Goal: Information Seeking & Learning: Learn about a topic

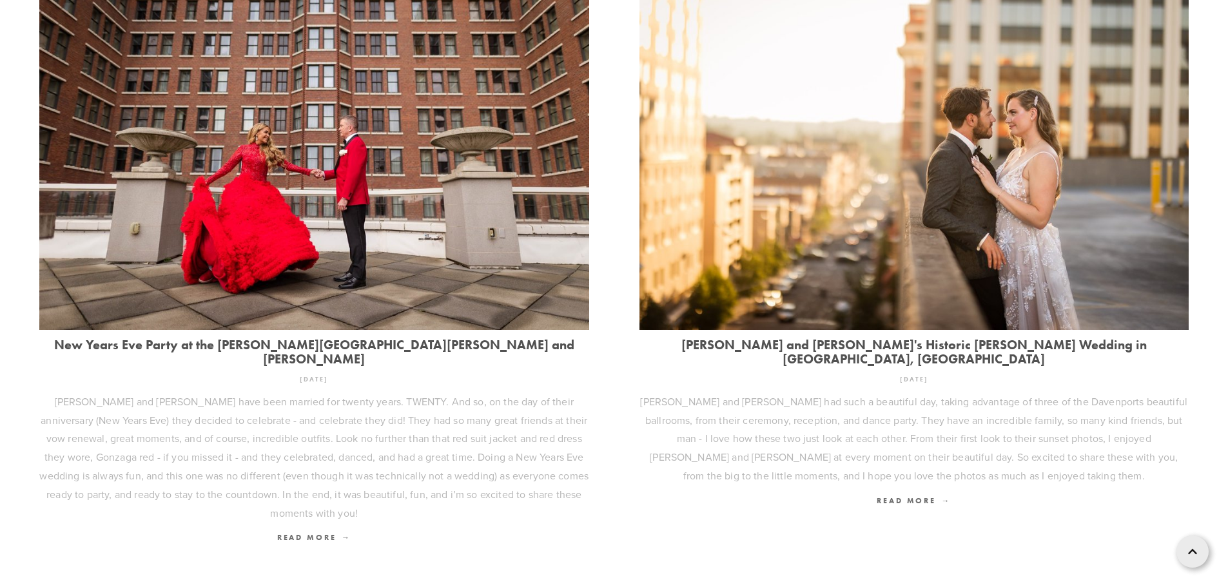
scroll to position [504, 0]
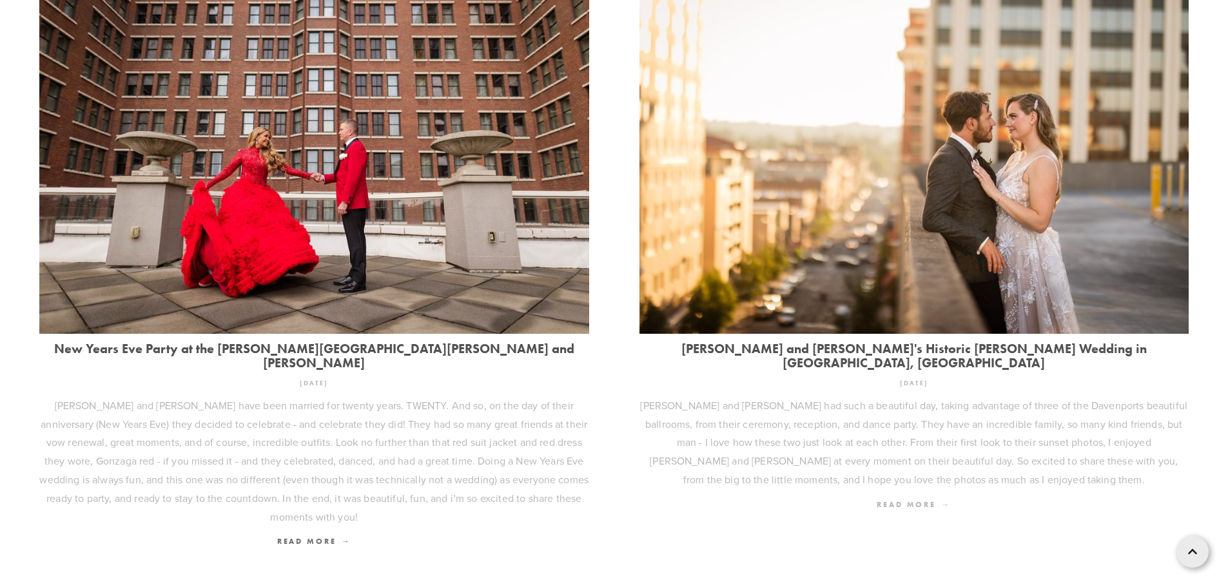
click at [908, 500] on span "Read More" at bounding box center [914, 505] width 74 height 10
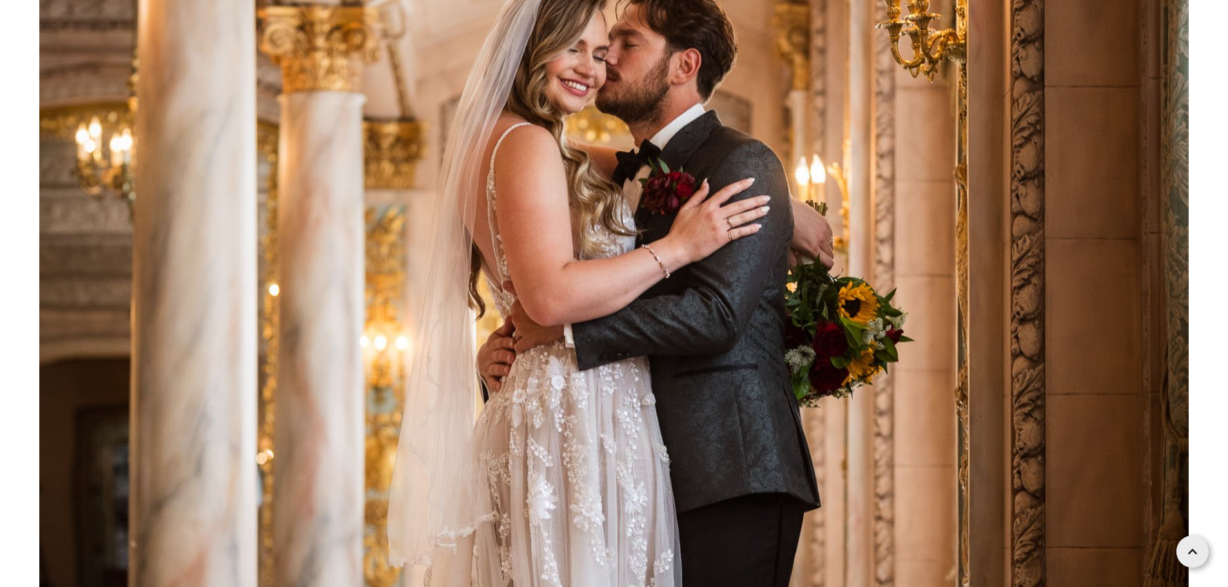
scroll to position [62537, 0]
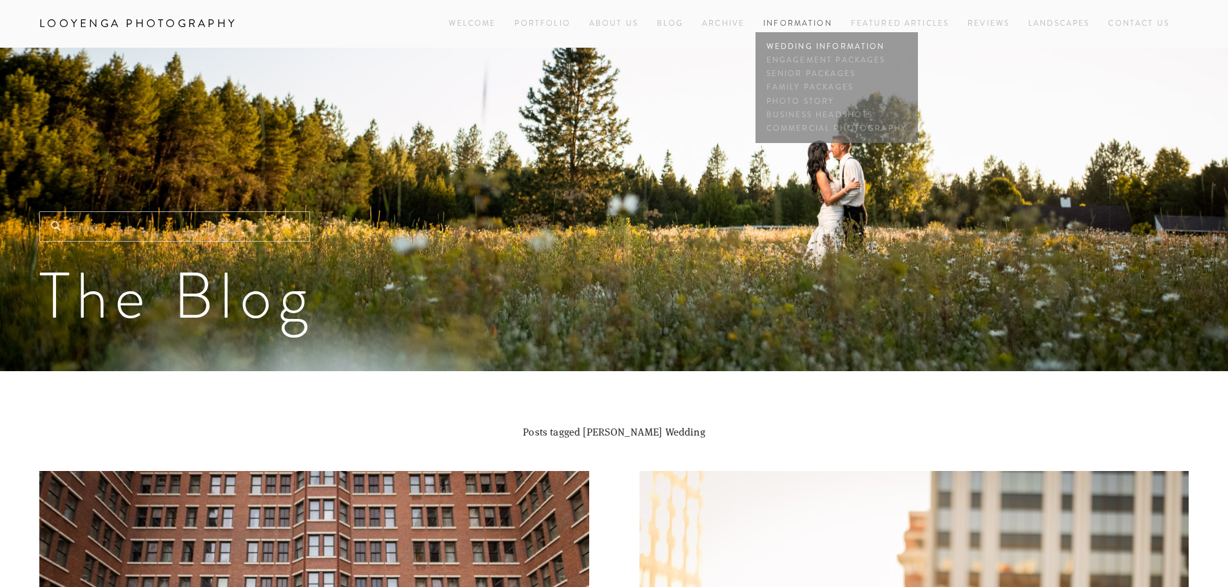
click at [781, 45] on link "Wedding Information" at bounding box center [836, 47] width 147 height 14
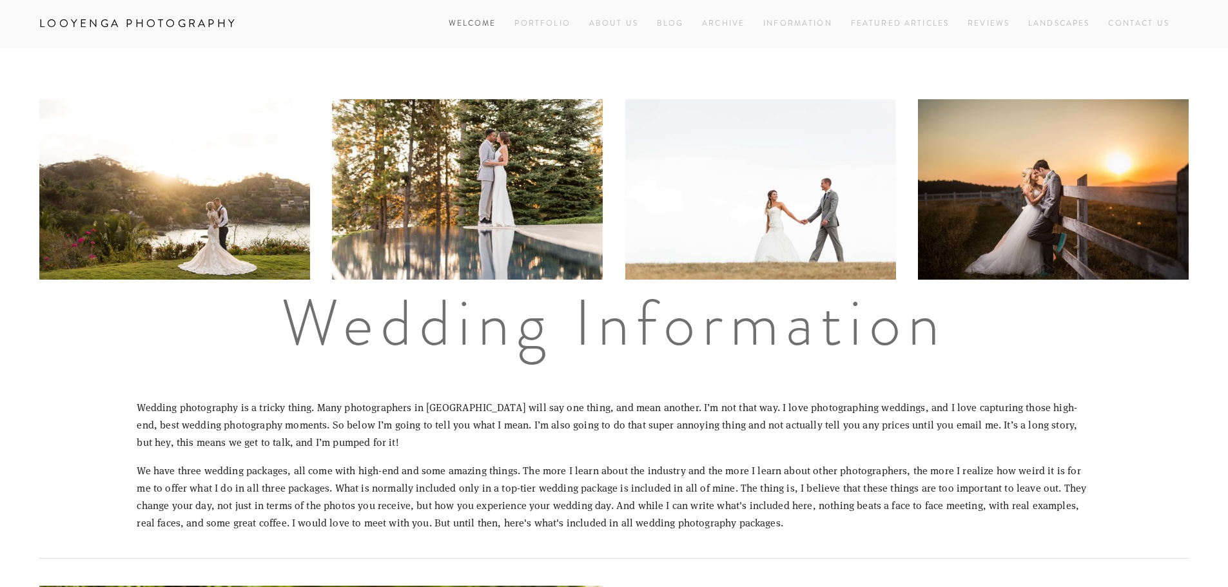
click at [472, 23] on link "Welcome" at bounding box center [473, 23] width 48 height 17
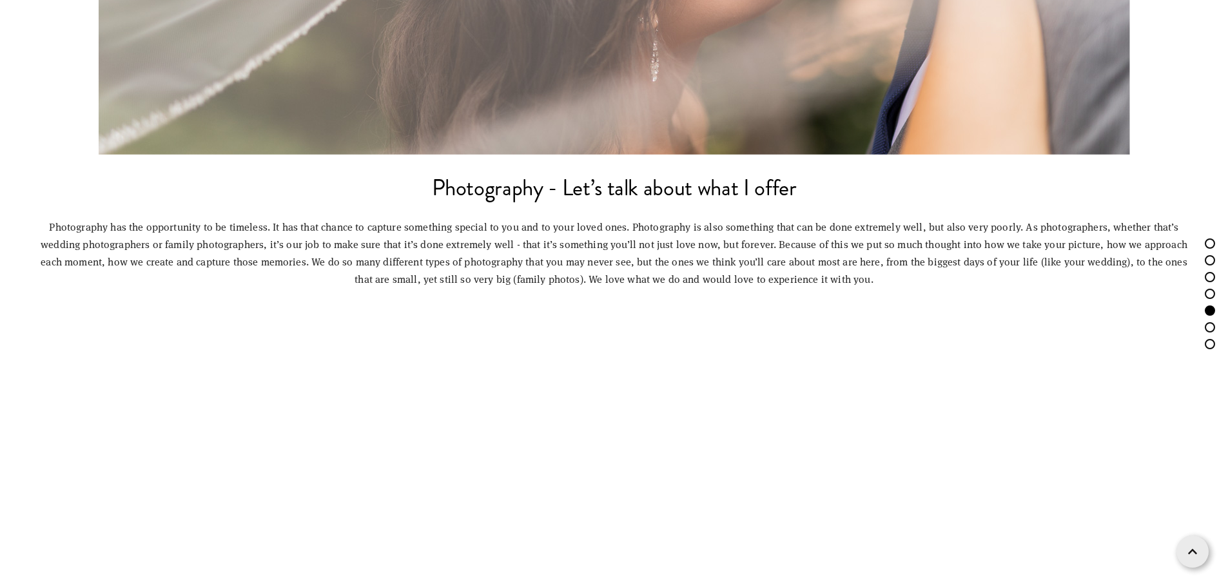
scroll to position [4513, 0]
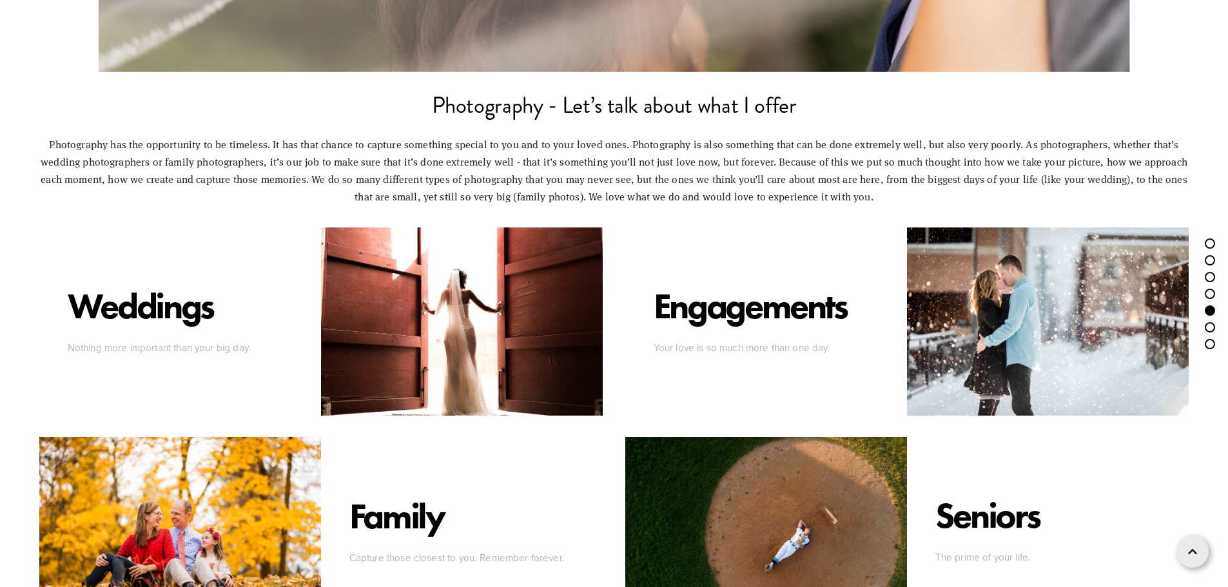
click at [181, 306] on p "Weddings" at bounding box center [141, 305] width 146 height 43
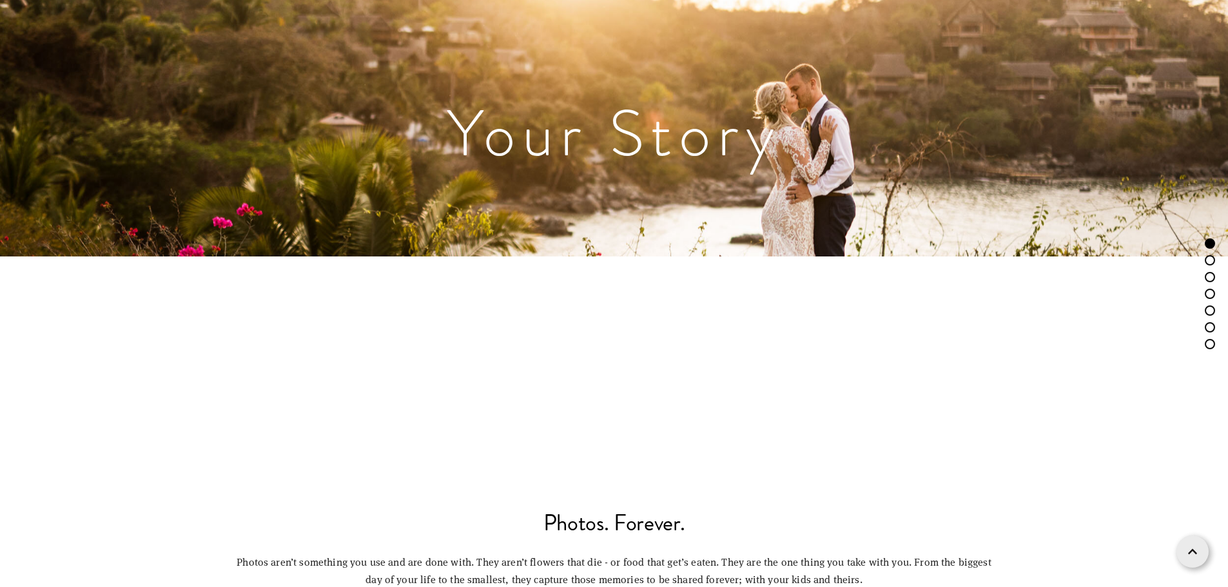
scroll to position [0, 0]
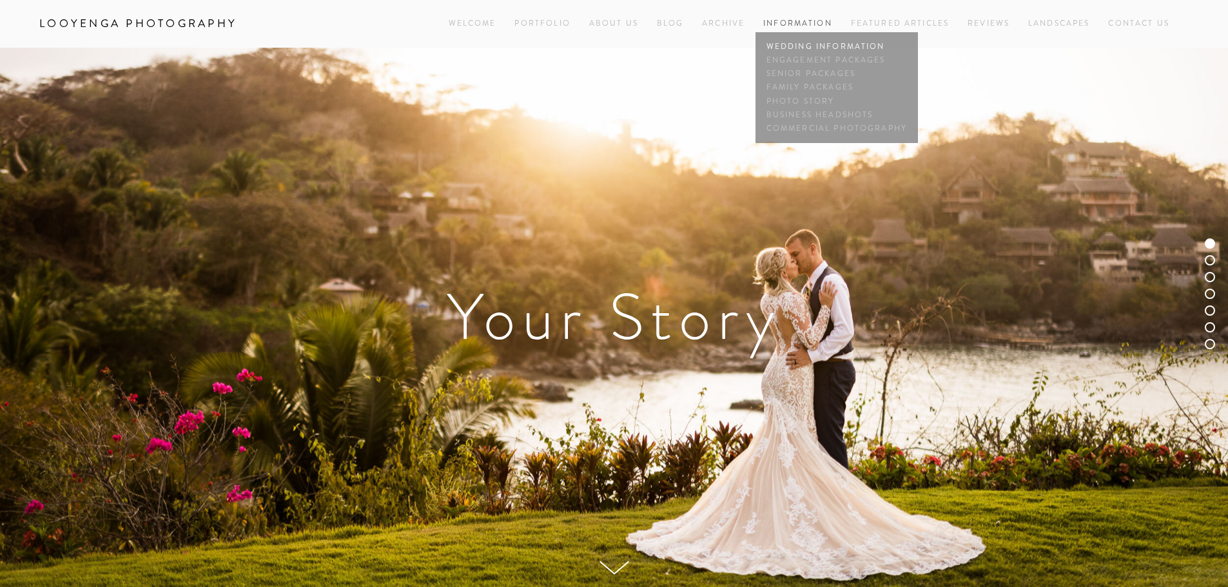
click at [779, 43] on link "Wedding Information" at bounding box center [836, 47] width 147 height 14
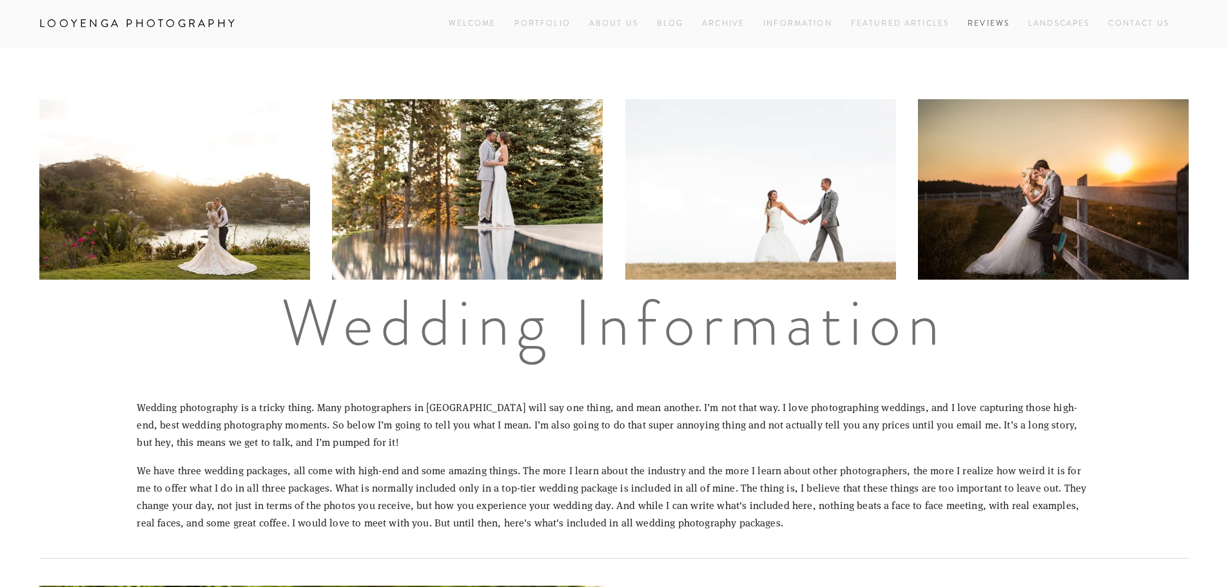
click at [976, 23] on link "Reviews" at bounding box center [989, 23] width 42 height 17
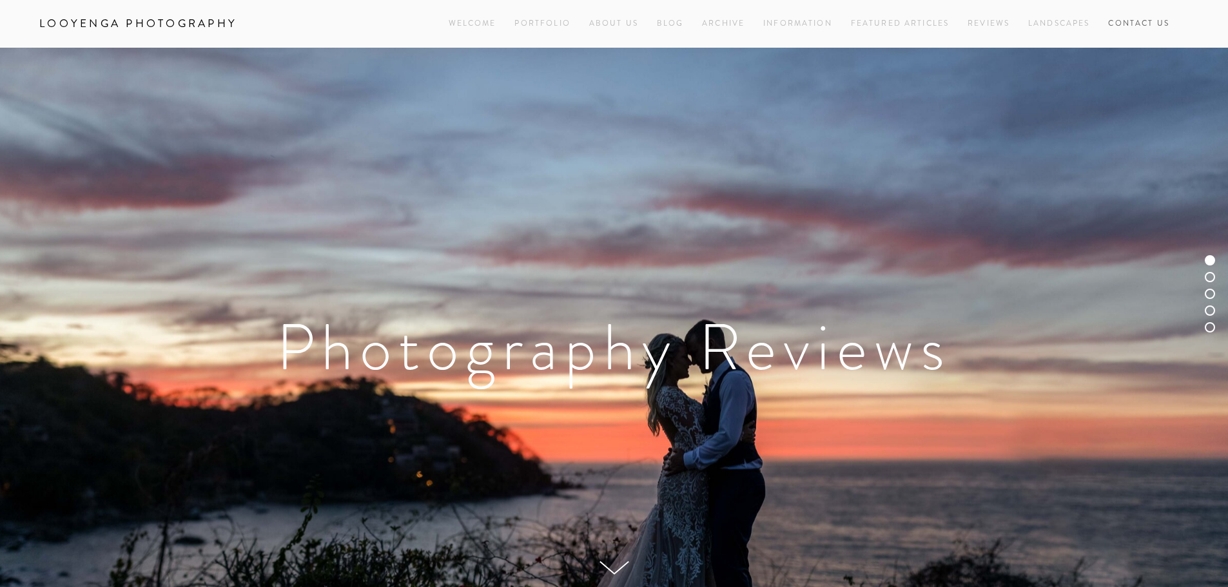
click at [1138, 23] on link "Contact Us" at bounding box center [1138, 23] width 61 height 17
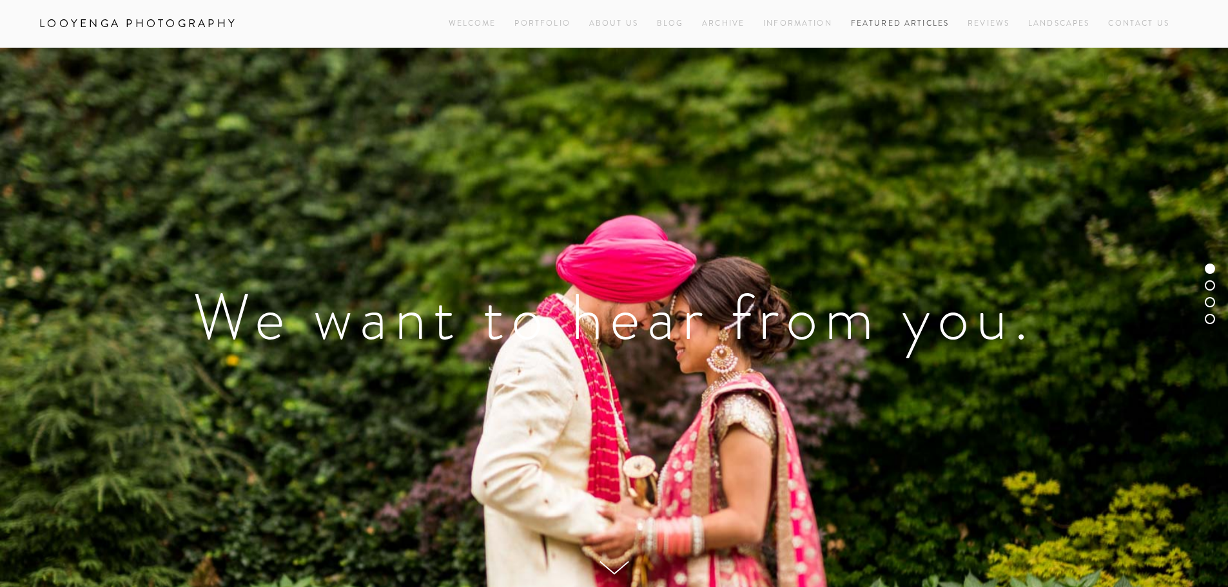
click at [893, 21] on link "Featured Articles" at bounding box center [900, 23] width 99 height 17
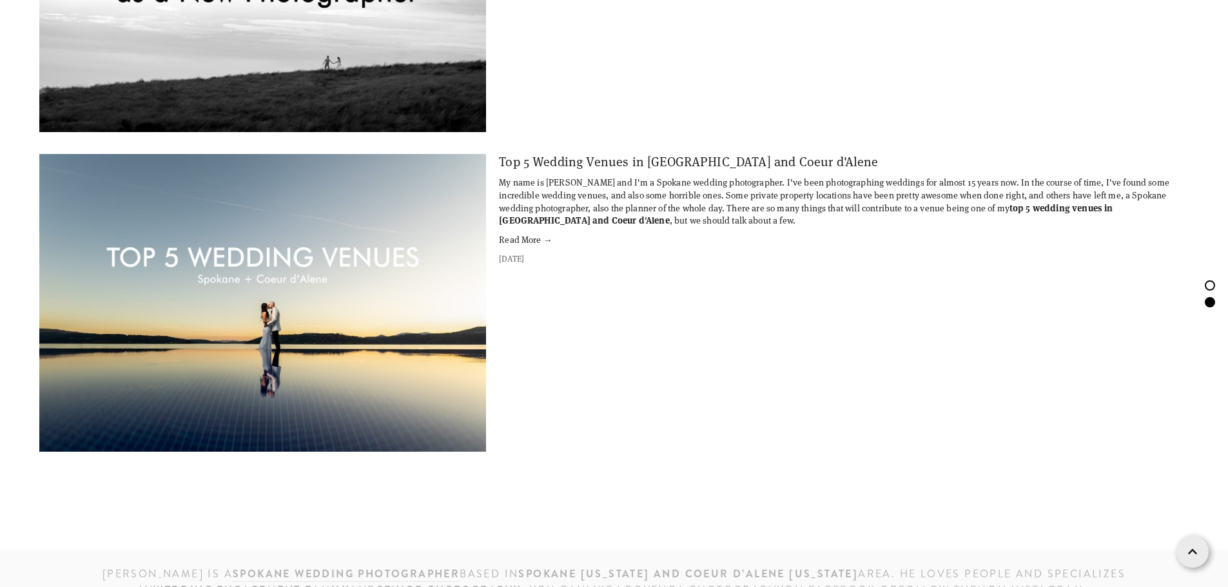
scroll to position [2256, 0]
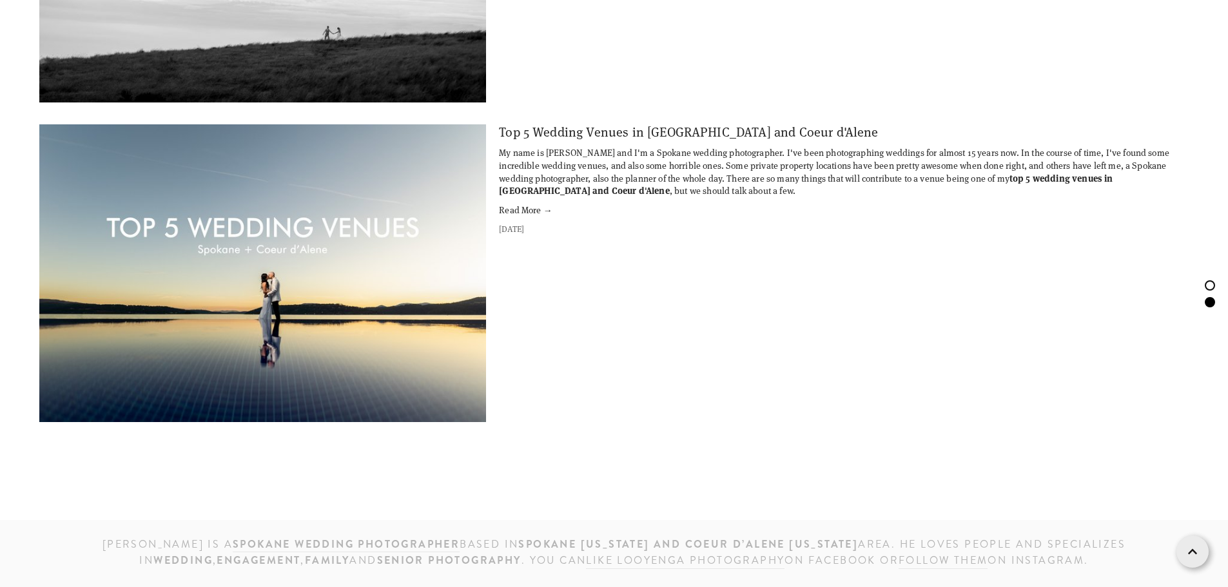
click at [533, 210] on link "Read More →" at bounding box center [844, 210] width 690 height 13
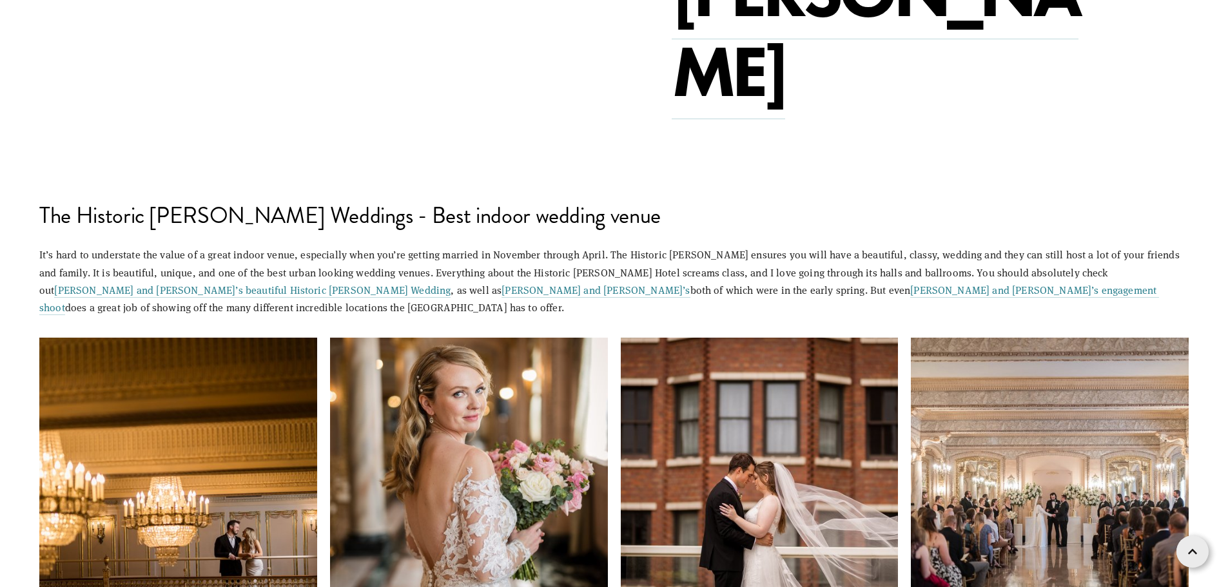
scroll to position [3897, 0]
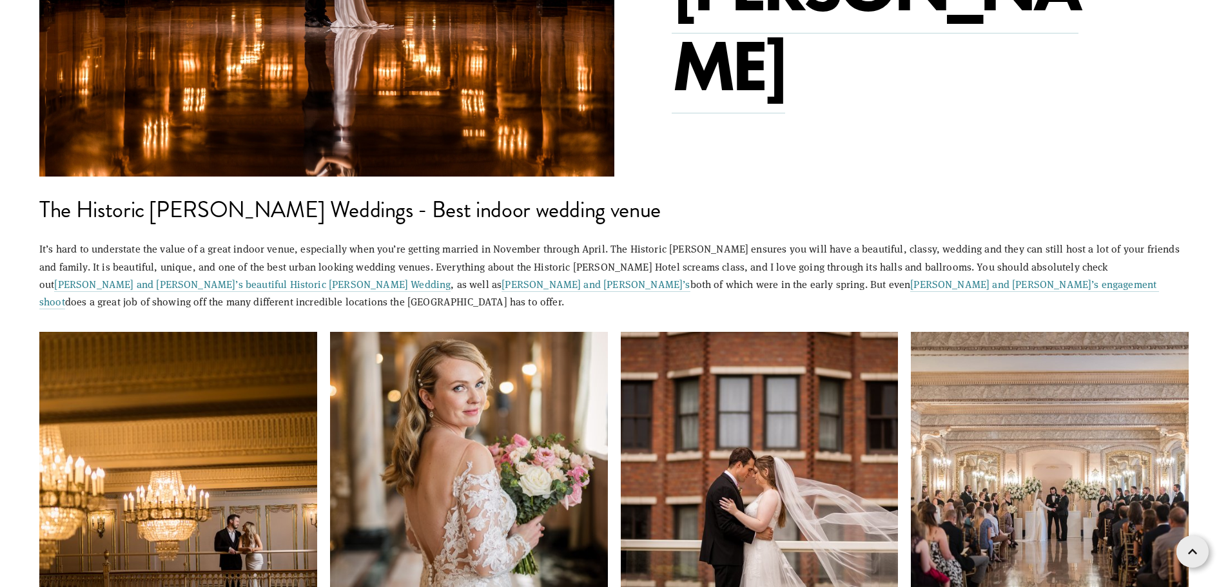
click at [1064, 386] on img at bounding box center [1050, 471] width 416 height 278
click at [1053, 373] on img at bounding box center [1050, 471] width 416 height 278
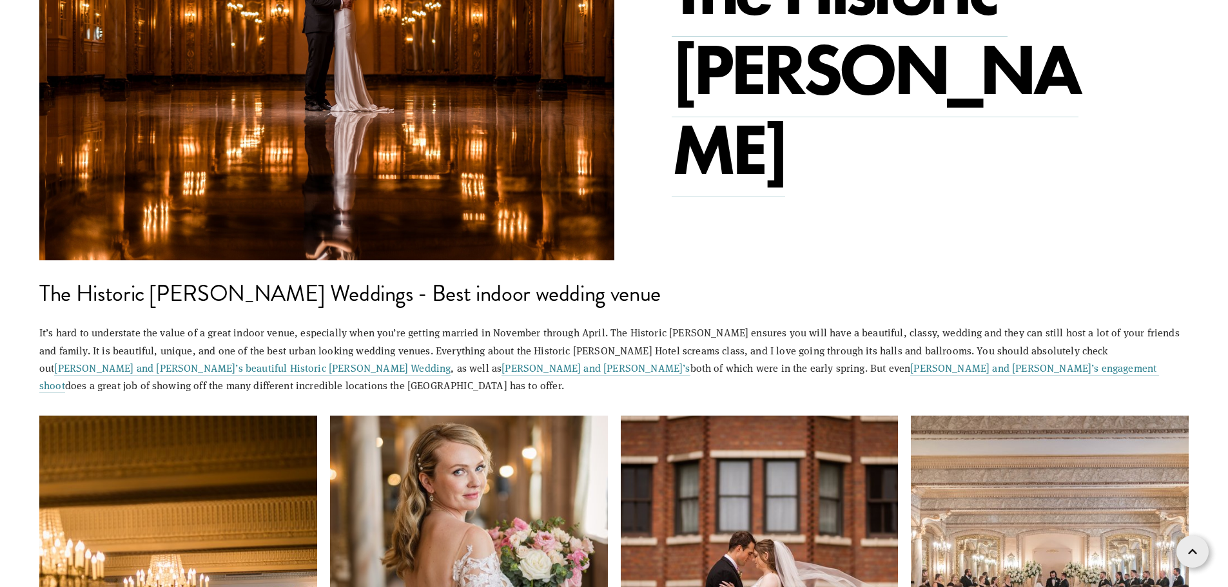
scroll to position [3832, 0]
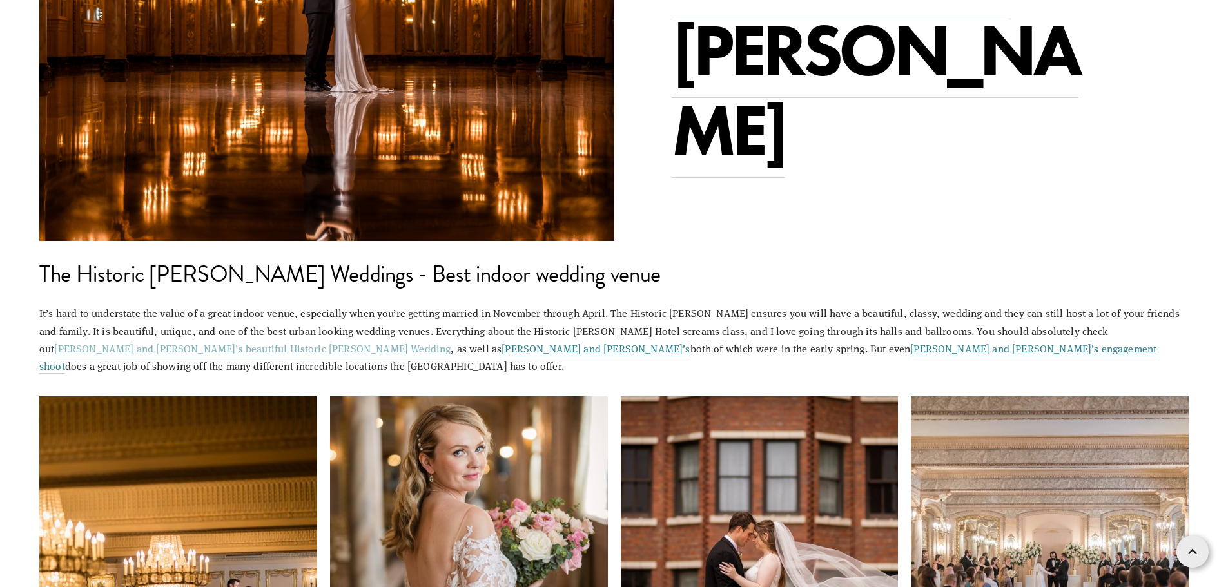
click at [451, 342] on link "Ted and Sara’s beautiful Historic Davenport Wedding" at bounding box center [252, 349] width 396 height 15
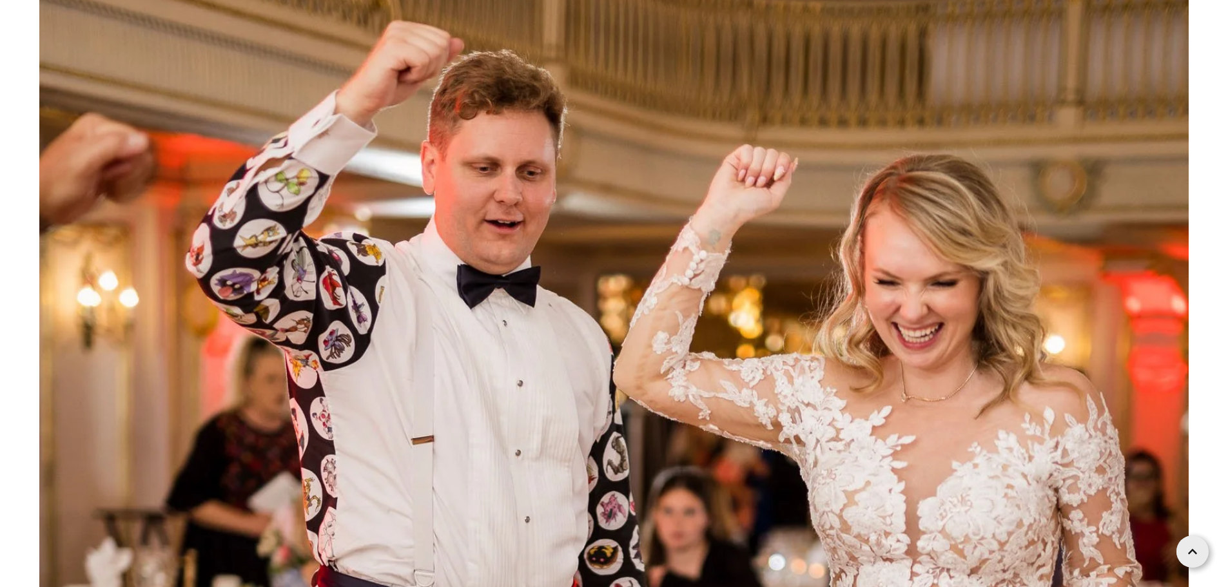
scroll to position [100161, 0]
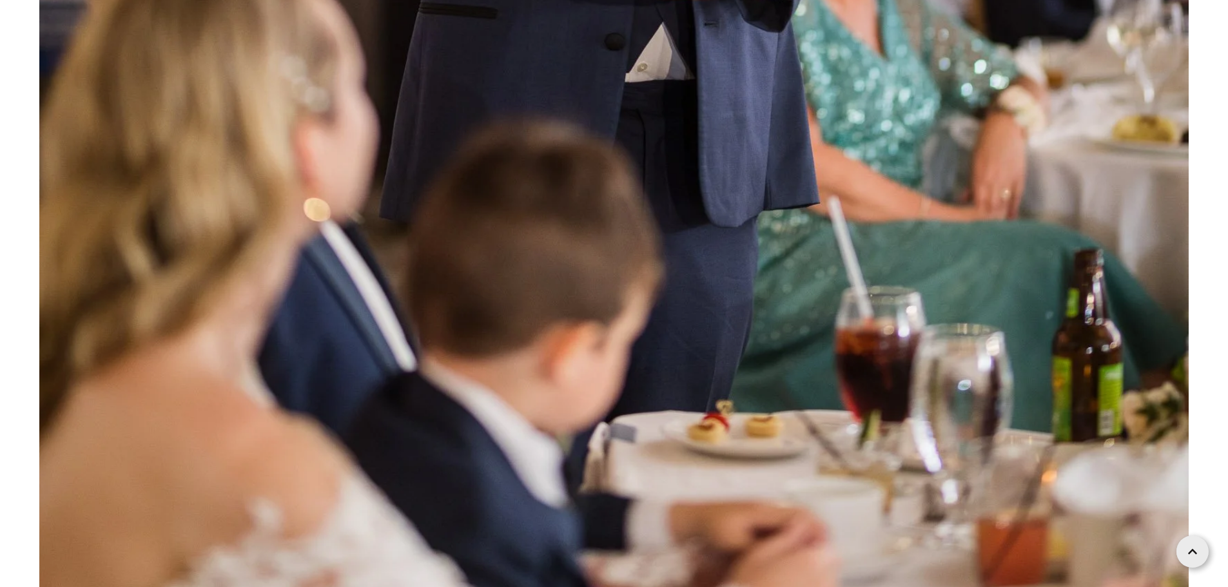
drag, startPoint x: 798, startPoint y: 264, endPoint x: 791, endPoint y: 220, distance: 44.9
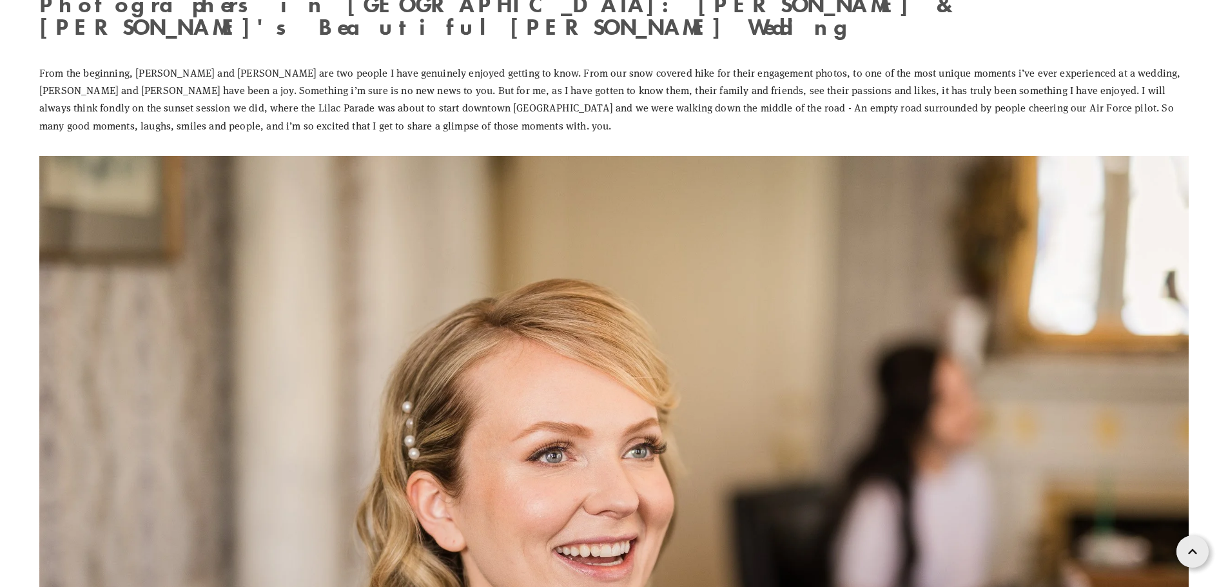
scroll to position [0, 0]
